Goal: Contribute content: Add original content to the website for others to see

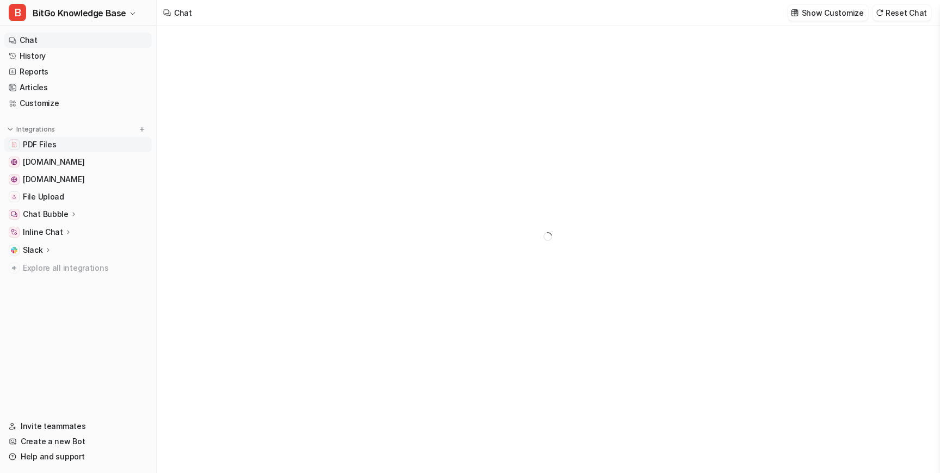
type textarea "**********"
click at [43, 145] on span "PDF Files" at bounding box center [39, 144] width 33 height 11
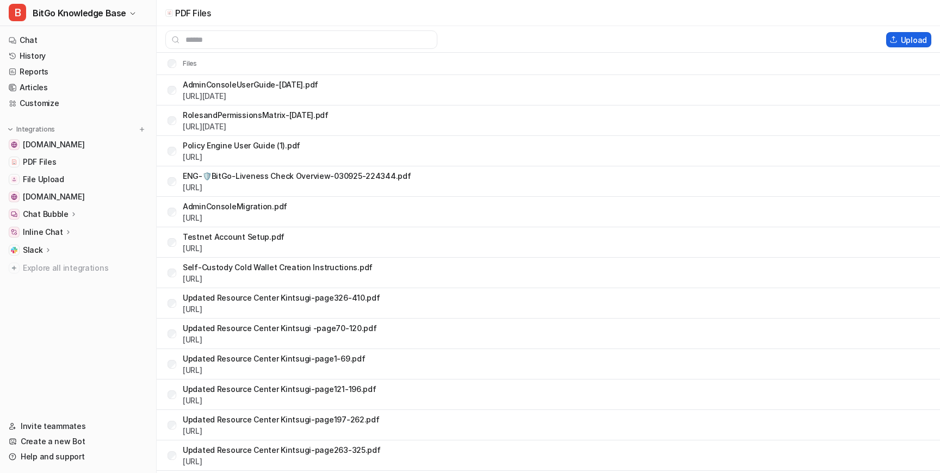
click at [904, 42] on button "Upload" at bounding box center [908, 39] width 45 height 15
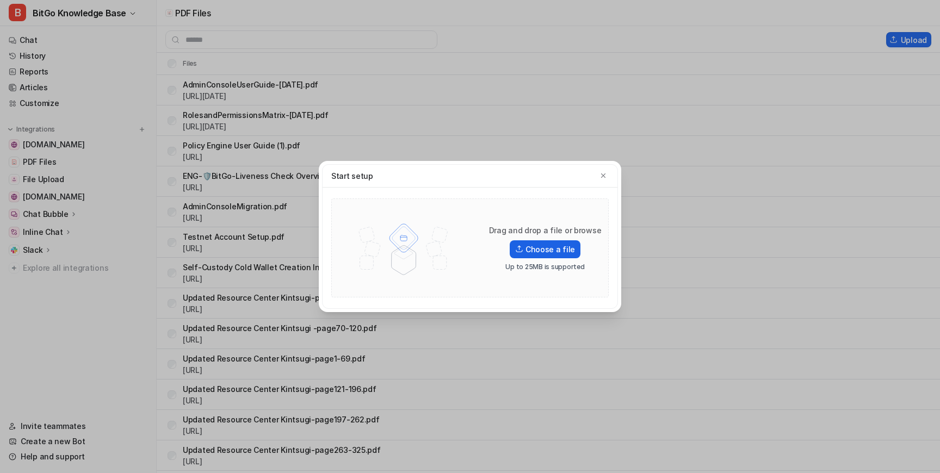
click at [526, 251] on label "Choose a file" at bounding box center [544, 249] width 71 height 18
click at [0, 0] on input "Choose a file" at bounding box center [0, 0] width 0 height 0
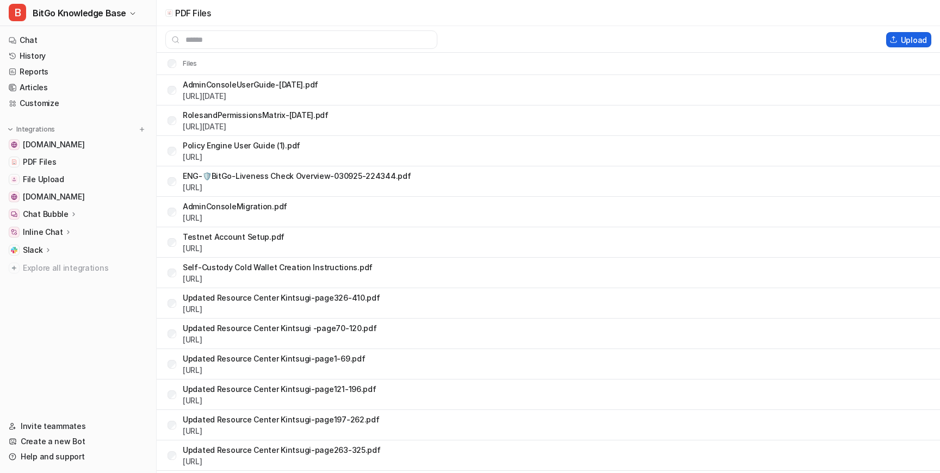
click at [915, 39] on button "Upload" at bounding box center [908, 39] width 45 height 15
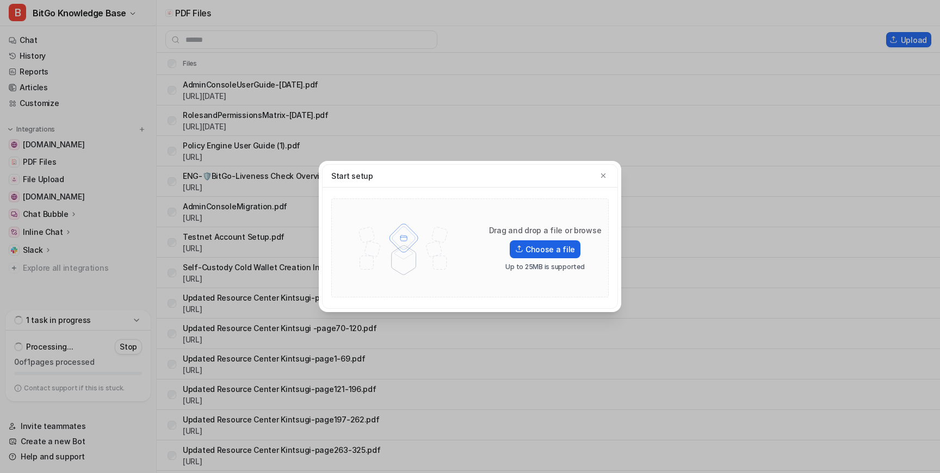
click at [545, 246] on label "Choose a file" at bounding box center [544, 249] width 71 height 18
click at [0, 0] on input "Choose a file" at bounding box center [0, 0] width 0 height 0
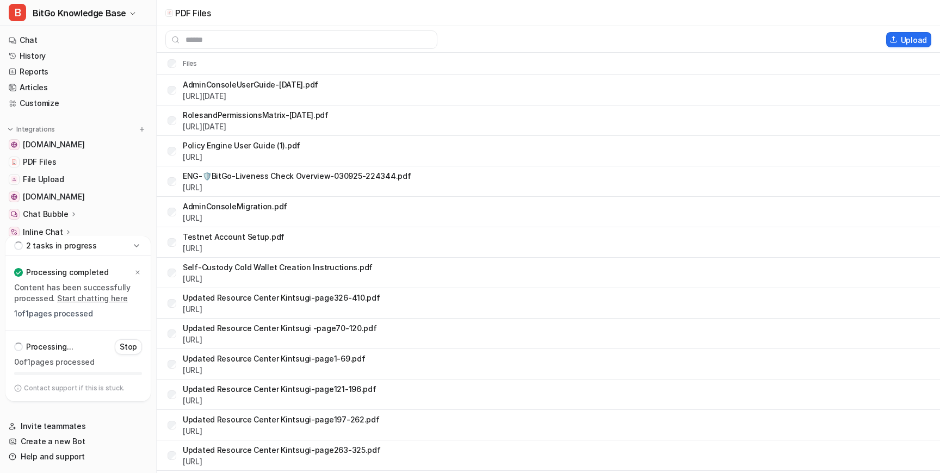
click at [136, 348] on div "2 tasks in progress Processing completed Content has been successfully processe…" at bounding box center [77, 318] width 145 height 165
click at [138, 272] on icon at bounding box center [137, 272] width 7 height 7
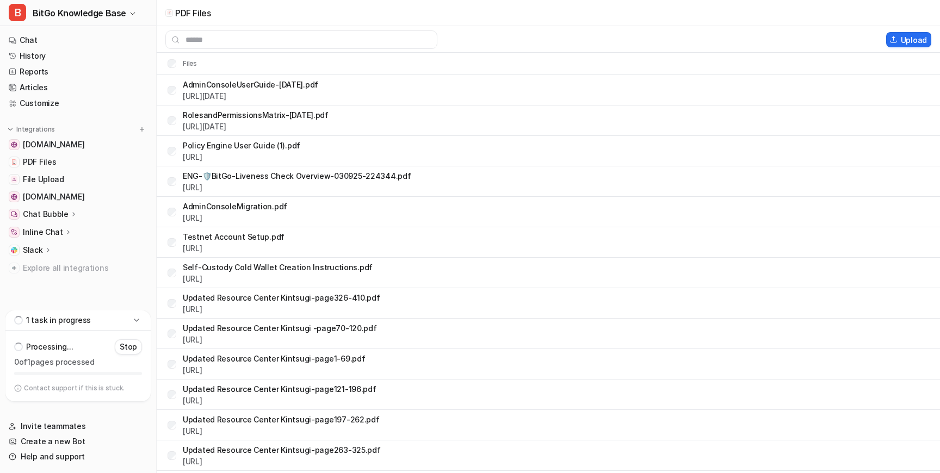
click at [135, 317] on icon at bounding box center [136, 320] width 11 height 11
click at [133, 393] on icon at bounding box center [136, 391] width 11 height 11
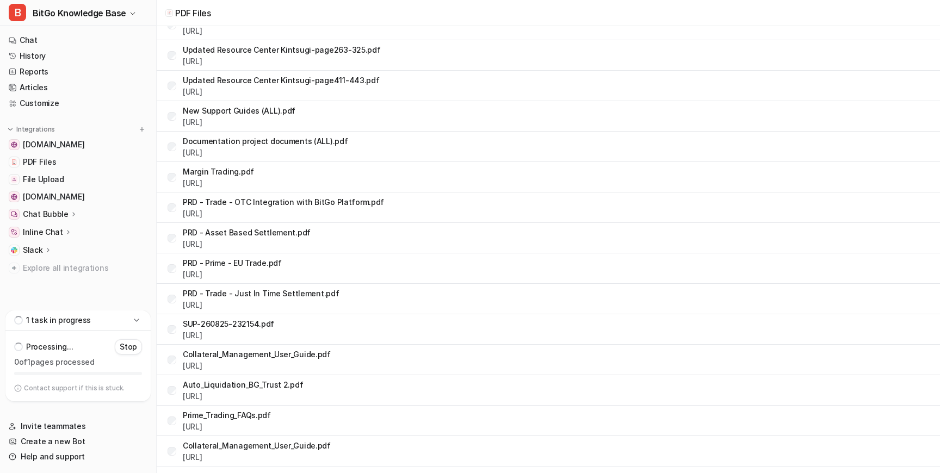
scroll to position [424, 0]
